Goal: Transaction & Acquisition: Purchase product/service

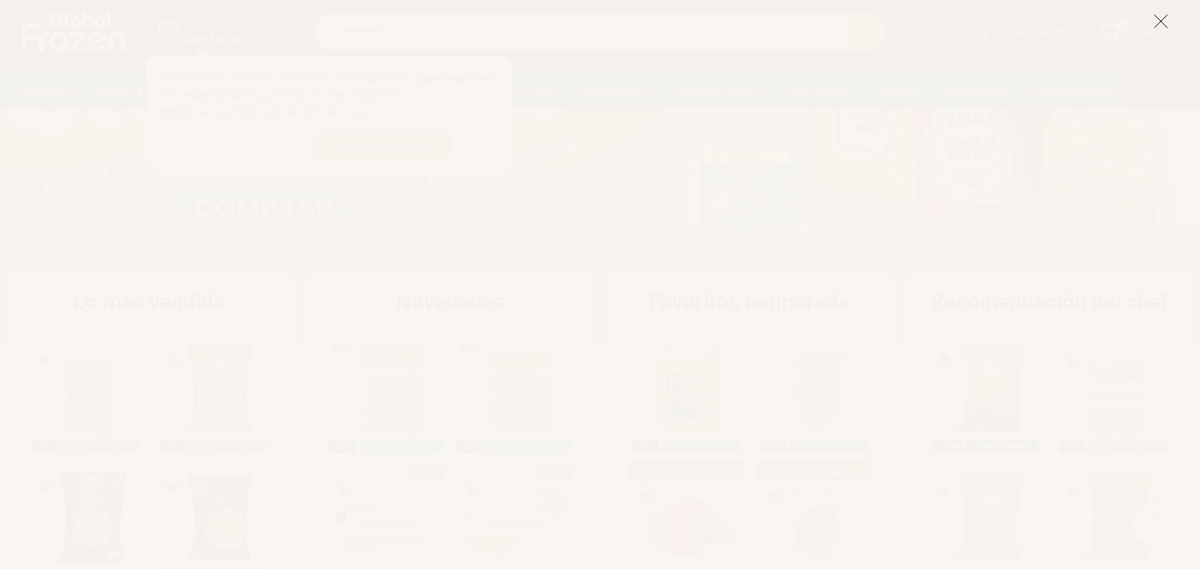
scroll to position [178, 0]
click at [1162, 21] on icon at bounding box center [1161, 21] width 16 height 16
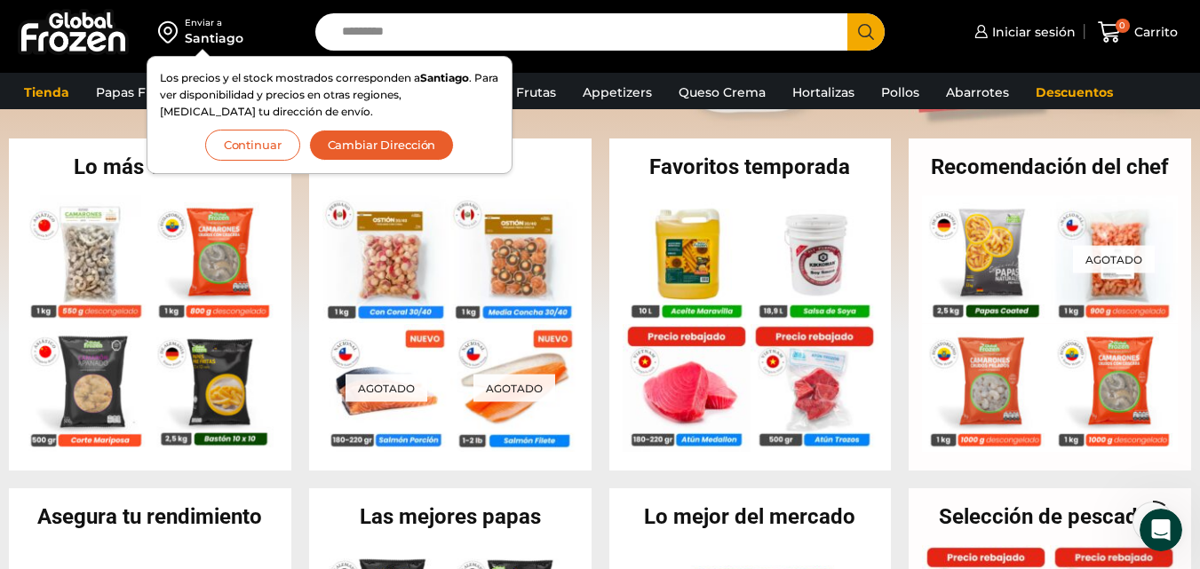
scroll to position [0, 0]
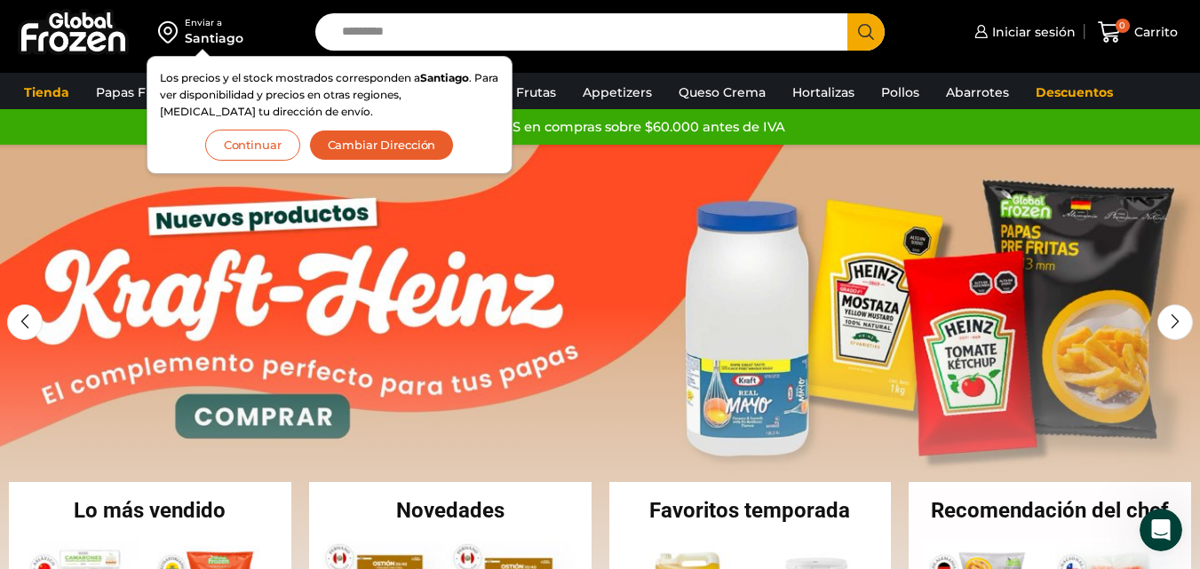
click at [262, 142] on button "Continuar" at bounding box center [252, 145] width 95 height 31
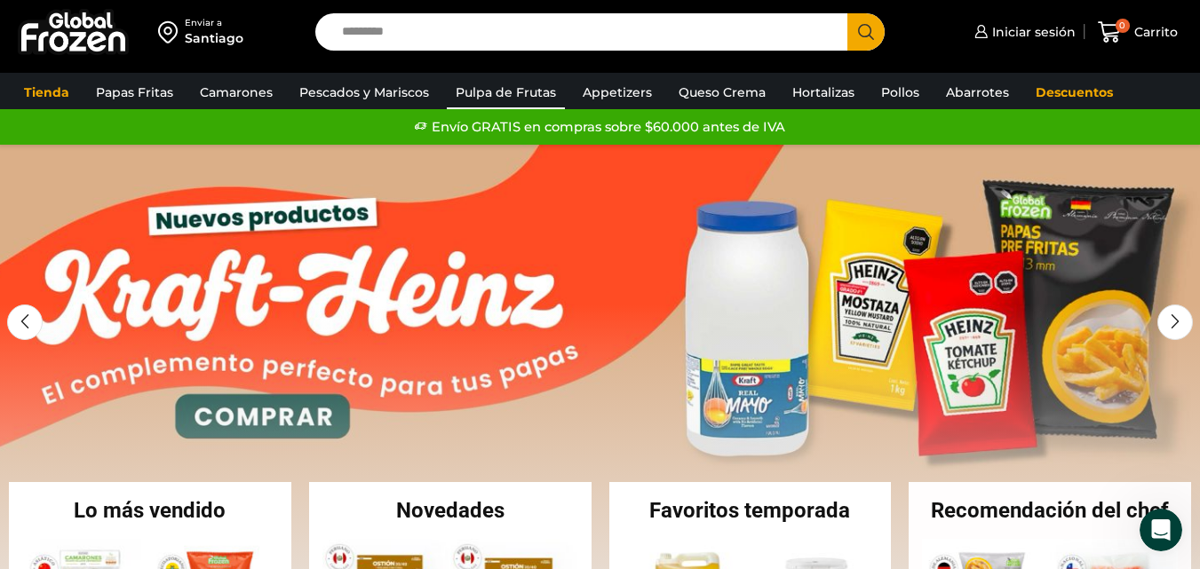
click at [514, 91] on link "Pulpa de Frutas" at bounding box center [506, 93] width 118 height 34
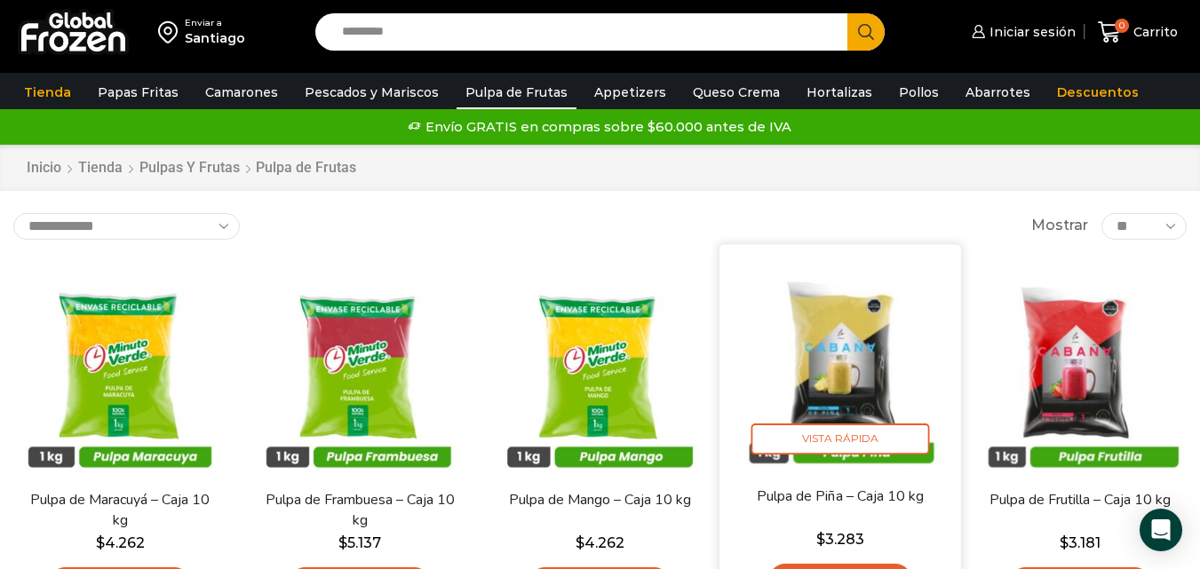
click at [855, 350] on img at bounding box center [840, 365] width 215 height 215
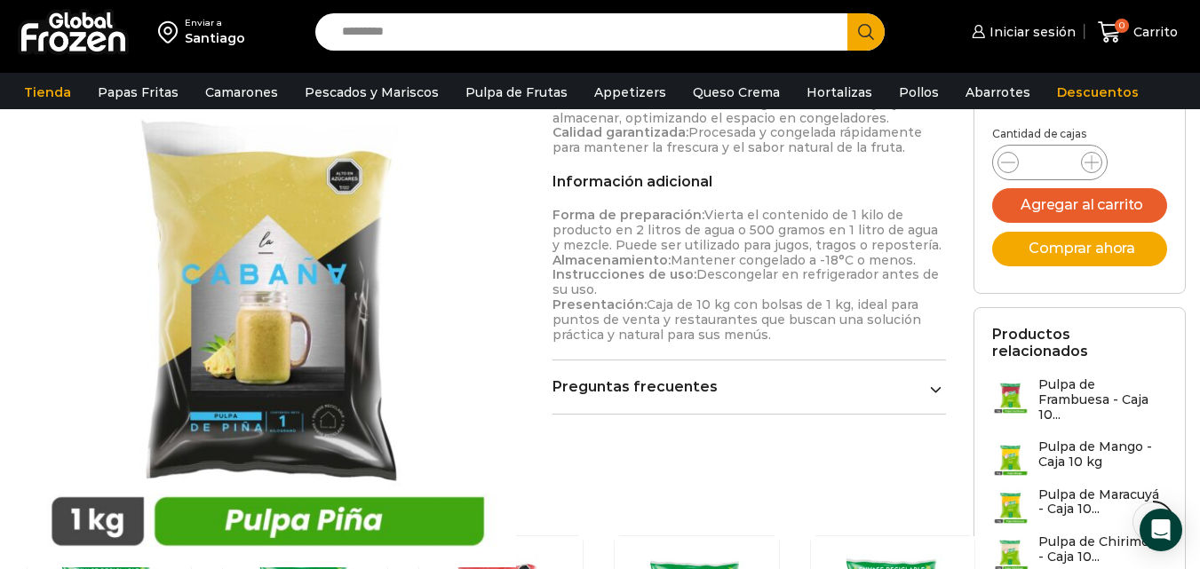
scroll to position [623, 0]
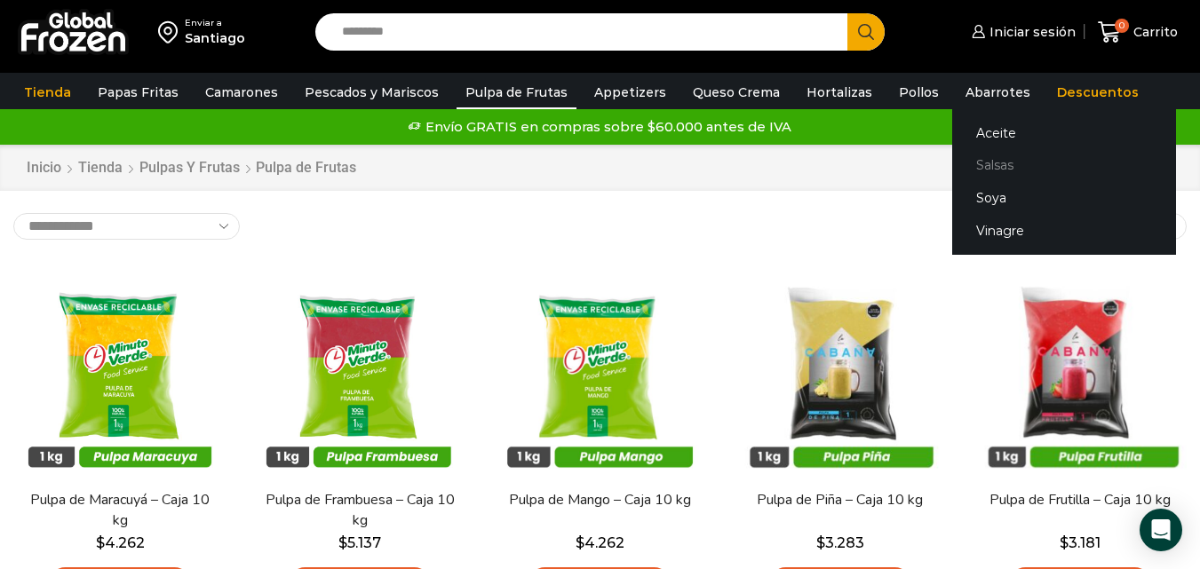
click at [975, 165] on link "Salsas" at bounding box center [1064, 165] width 224 height 33
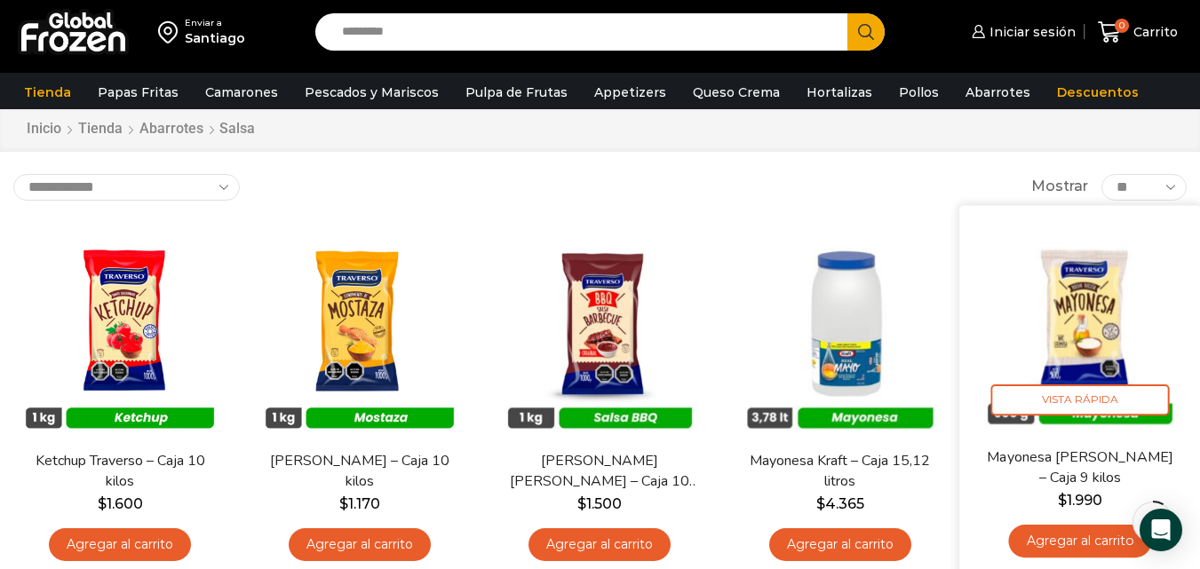
scroll to position [89, 0]
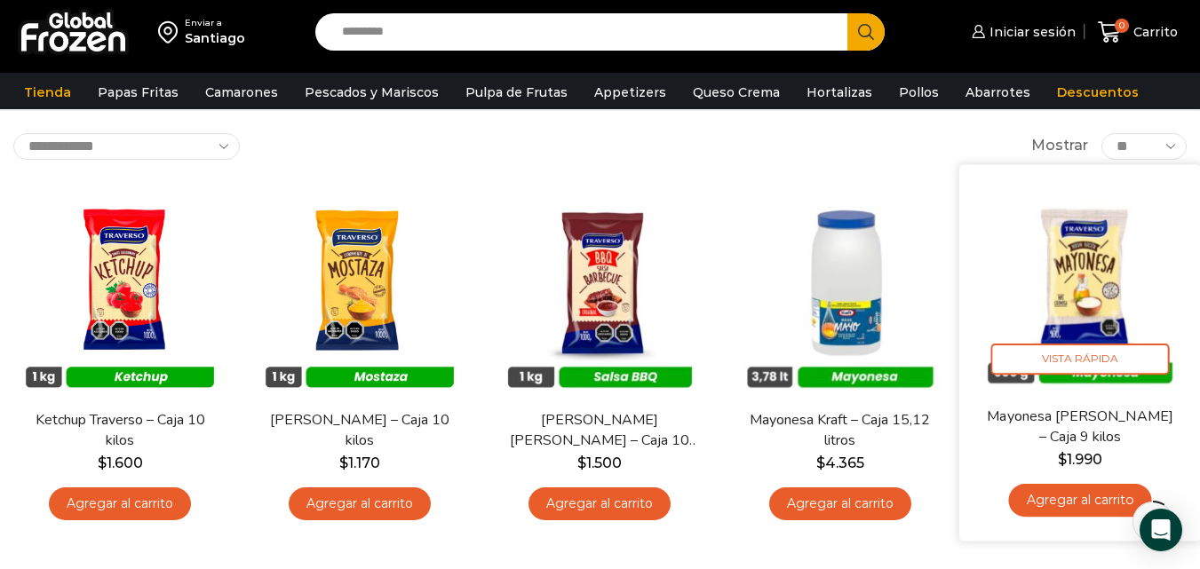
click at [1066, 501] on link "Agregar al carrito" at bounding box center [1079, 500] width 143 height 33
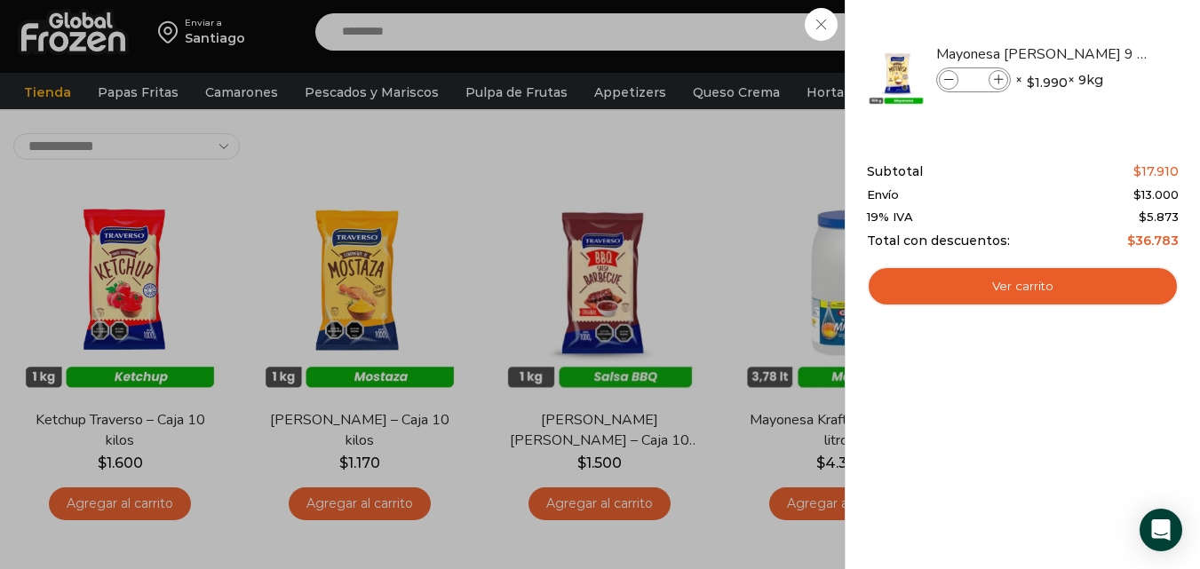
click at [1094, 53] on div "1 Carrito 1 1 Shopping Cart *" at bounding box center [1138, 33] width 89 height 42
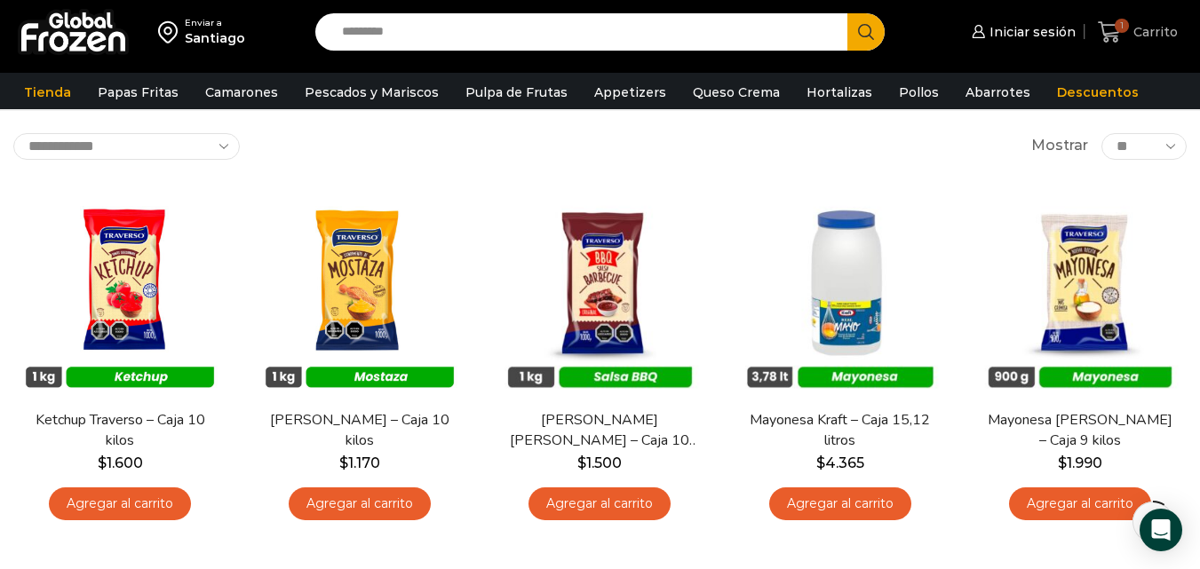
click at [1119, 30] on span "1" at bounding box center [1122, 26] width 14 height 14
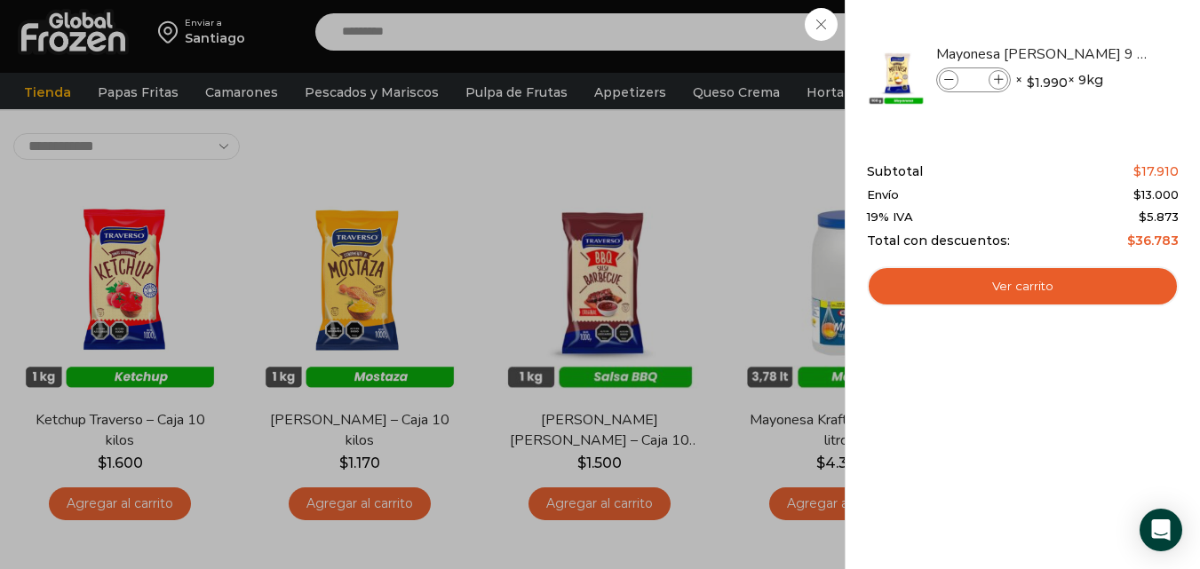
click at [1094, 53] on div "1 Carrito 1 1 Shopping Cart *" at bounding box center [1138, 33] width 89 height 42
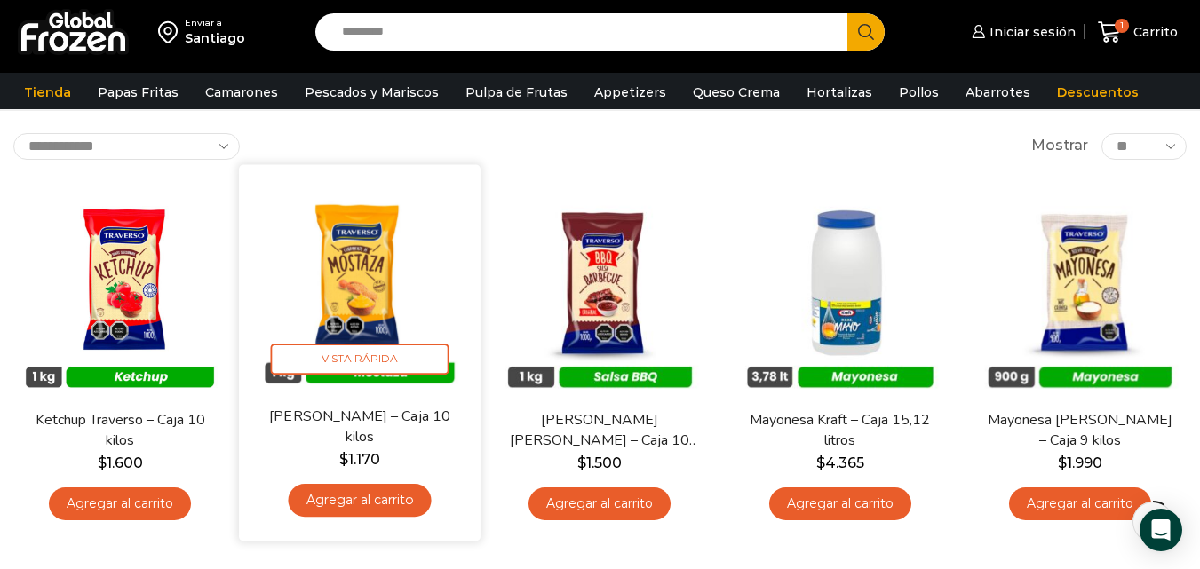
click at [353, 498] on link "Agregar al carrito" at bounding box center [360, 500] width 143 height 33
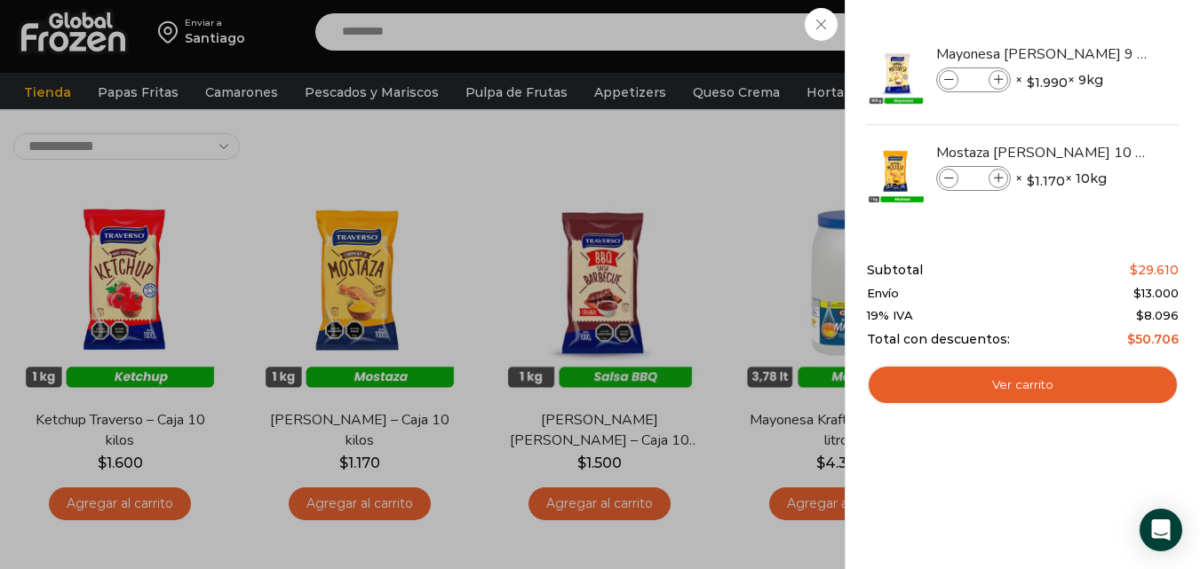
click at [1094, 53] on div "2 Carrito 2 2 Shopping Cart *" at bounding box center [1138, 33] width 89 height 42
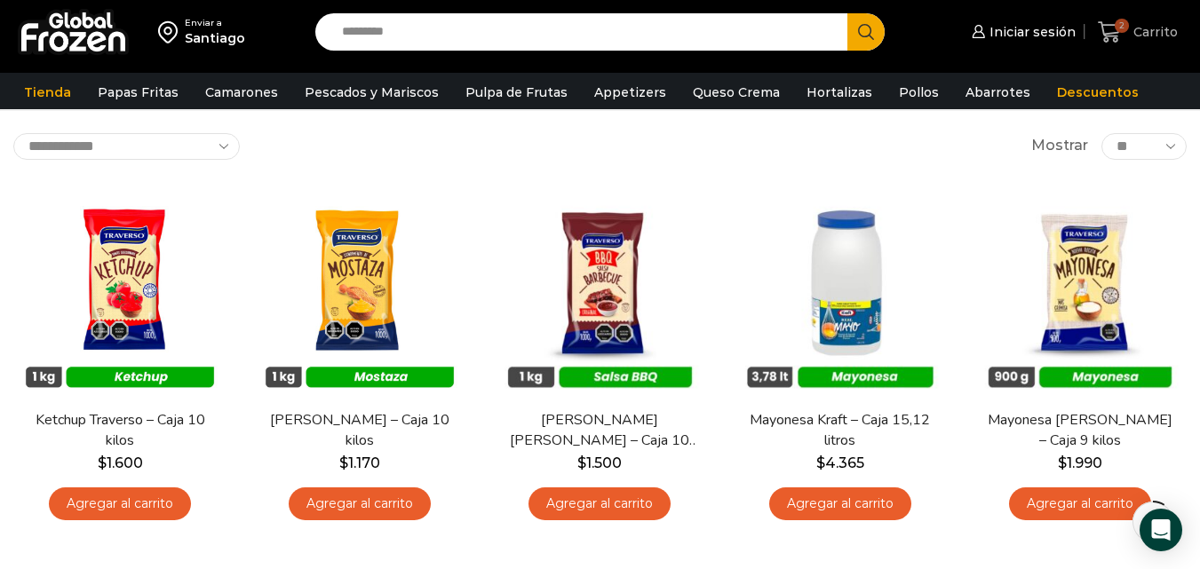
click at [1112, 26] on icon at bounding box center [1110, 32] width 24 height 24
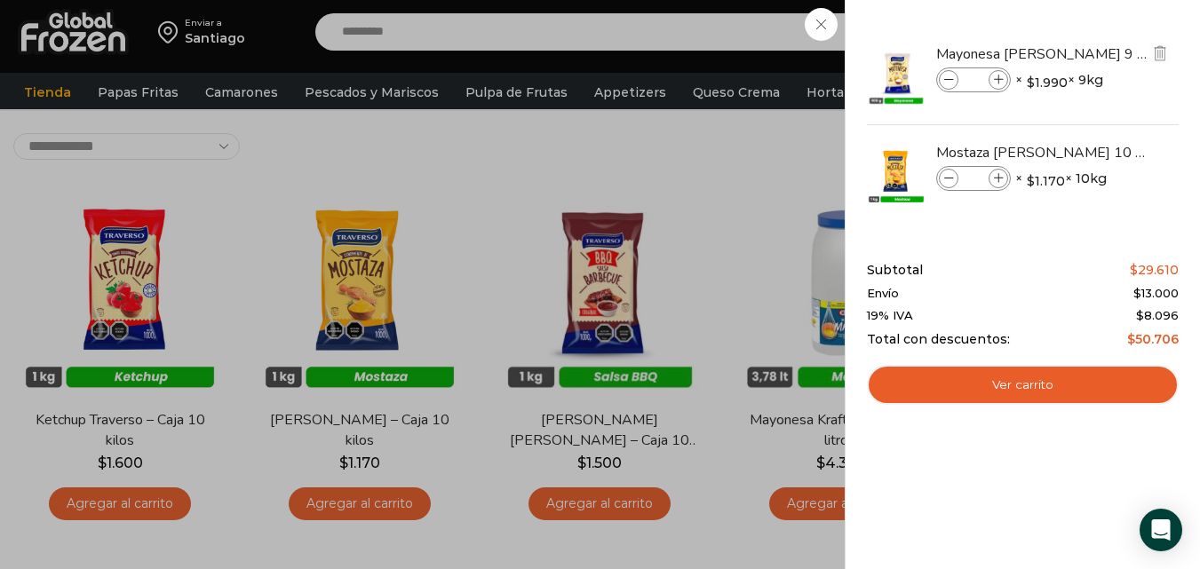
click at [1041, 96] on li "Mayonesa Traverso - Caja 9 kilos Mayonesa Traverso - Caja 9 kilos cantidad * × …" at bounding box center [1022, 76] width 315 height 99
click at [1160, 54] on img "Eliminar Mayonesa Traverso - Caja 9 kilos del carrito" at bounding box center [1160, 53] width 16 height 16
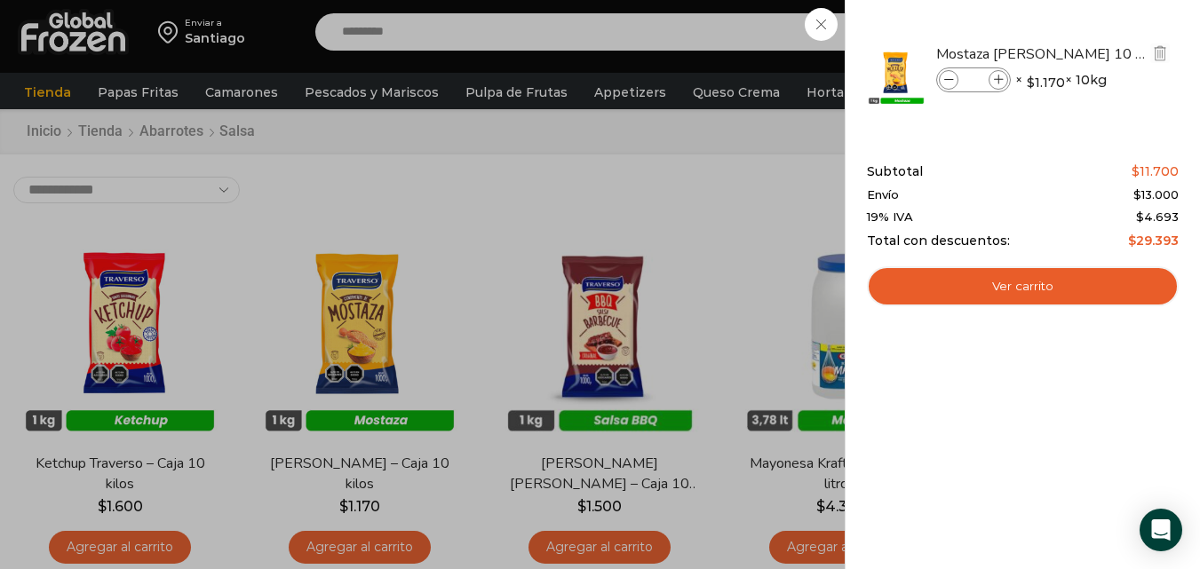
scroll to position [0, 0]
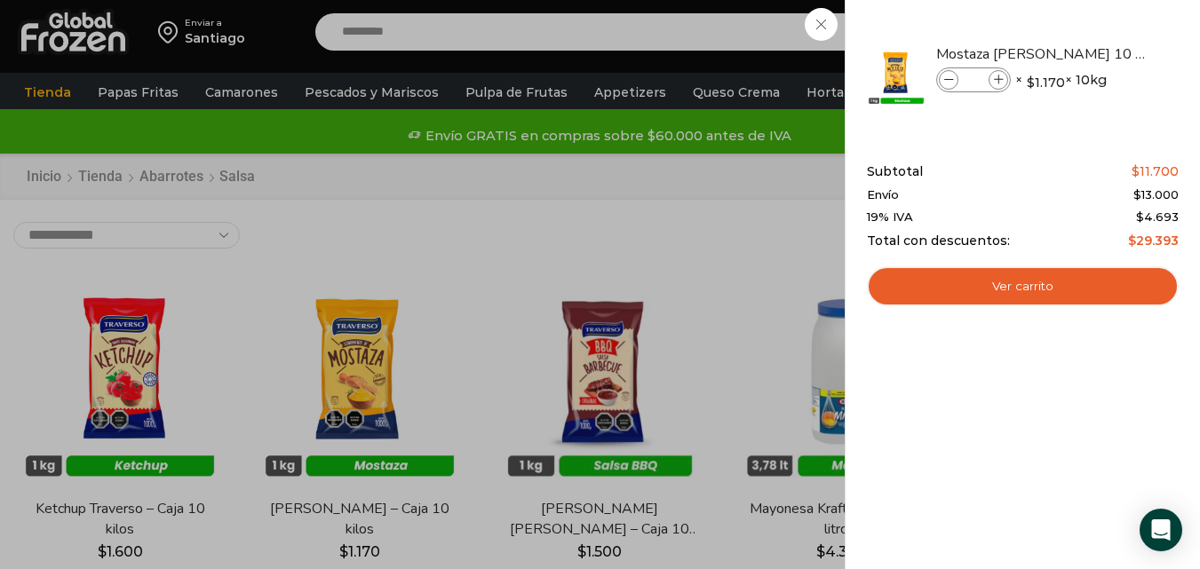
click at [1094, 26] on div "1 Carrito 1 1 Shopping Cart *" at bounding box center [1138, 33] width 89 height 42
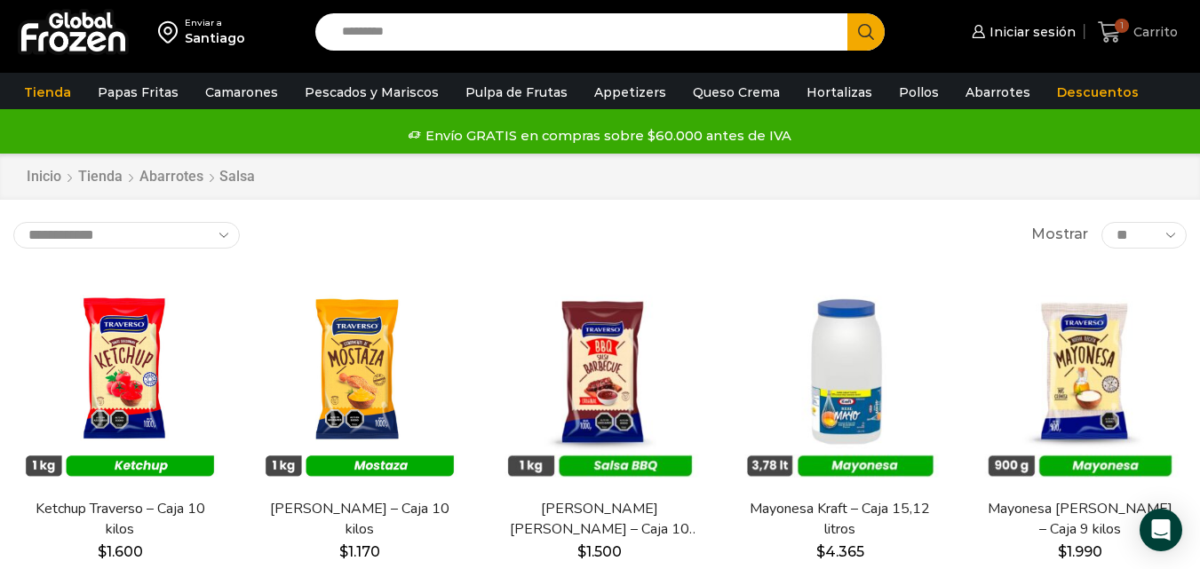
click at [1122, 26] on span "1" at bounding box center [1122, 26] width 14 height 14
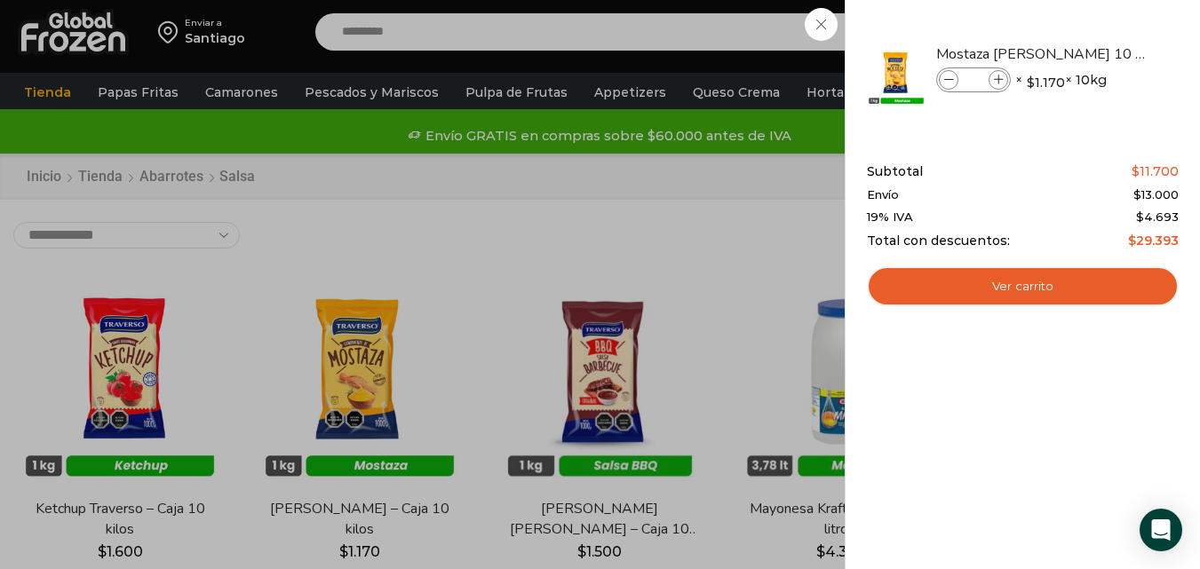
click at [1094, 22] on div "1 Carrito 1 1 Shopping Cart *" at bounding box center [1138, 33] width 89 height 42
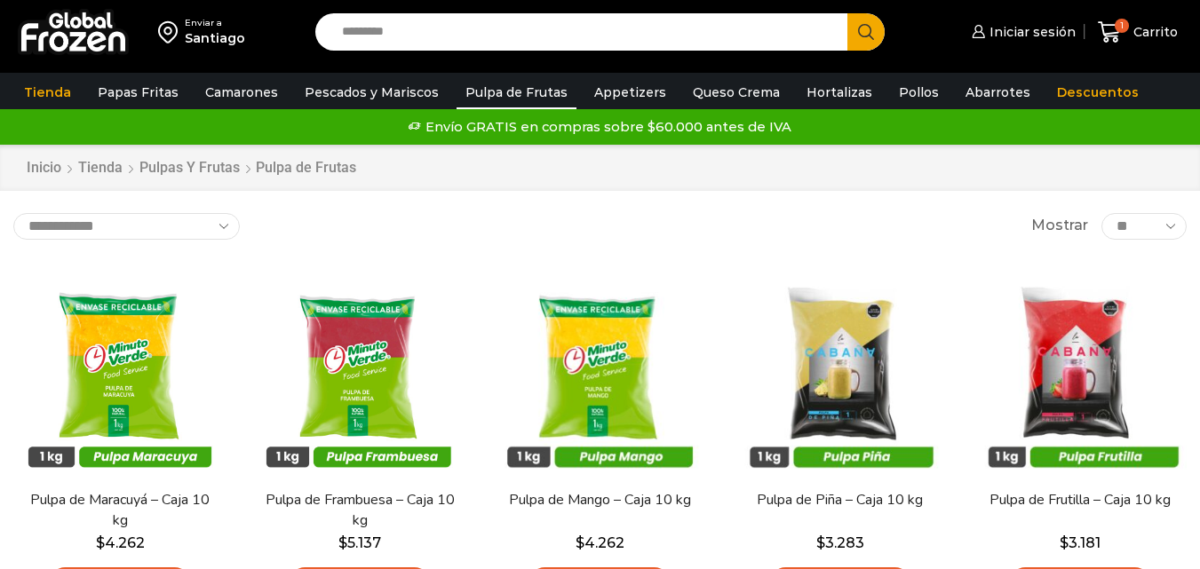
click at [212, 31] on div "Santiago" at bounding box center [215, 38] width 60 height 18
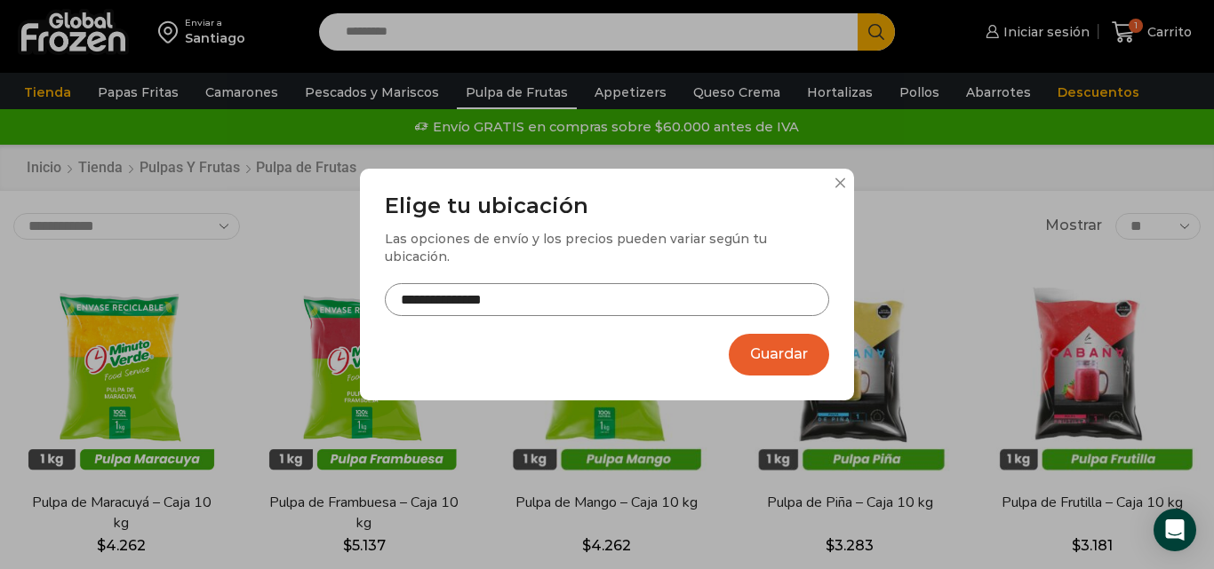
click at [839, 188] on button at bounding box center [839, 183] width 11 height 11
